Goal: Transaction & Acquisition: Book appointment/travel/reservation

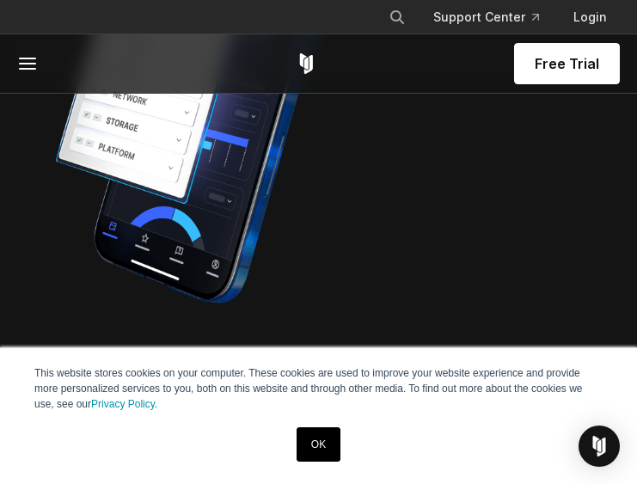
scroll to position [2088, 0]
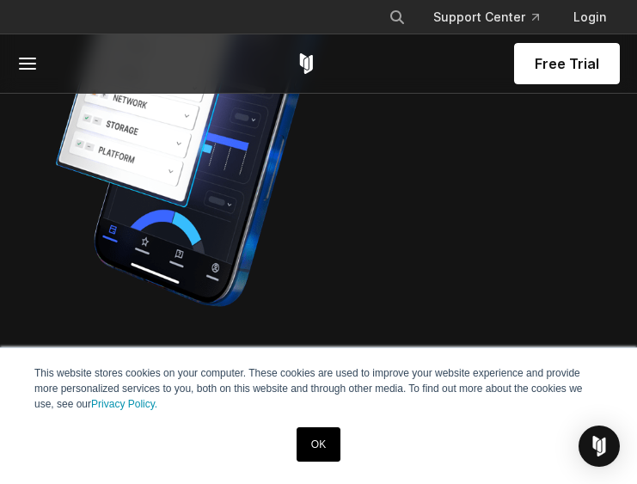
click at [585, 63] on span "Free Trial" at bounding box center [567, 63] width 65 height 21
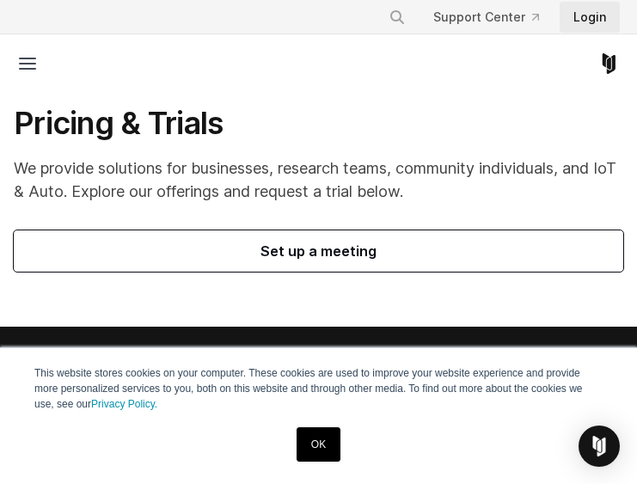
click at [593, 19] on link "Login" at bounding box center [590, 17] width 60 height 31
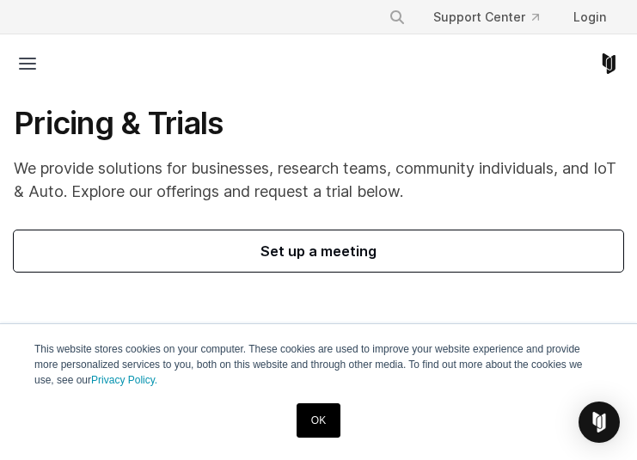
click at [354, 250] on span "Set up a meeting" at bounding box center [318, 251] width 569 height 21
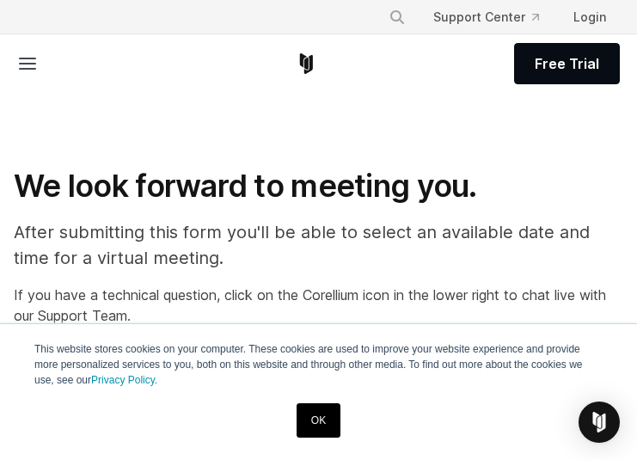
select select "**"
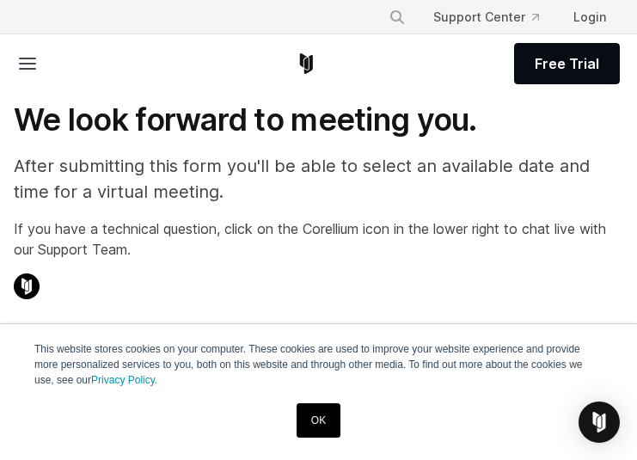
scroll to position [67, 0]
